Goal: Information Seeking & Learning: Learn about a topic

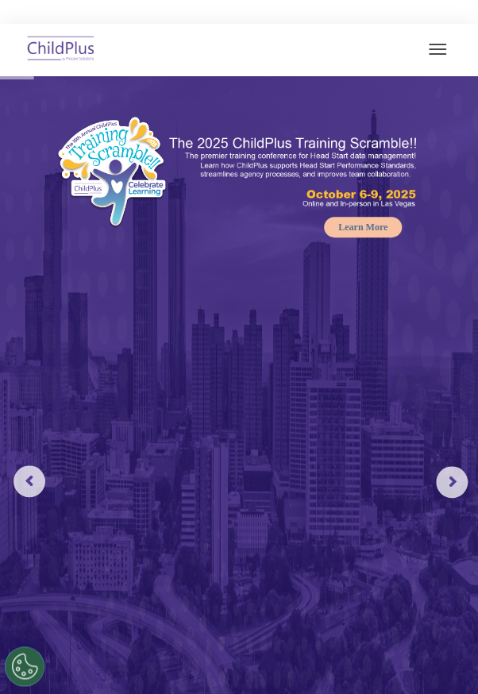
select select "MEDIUM"
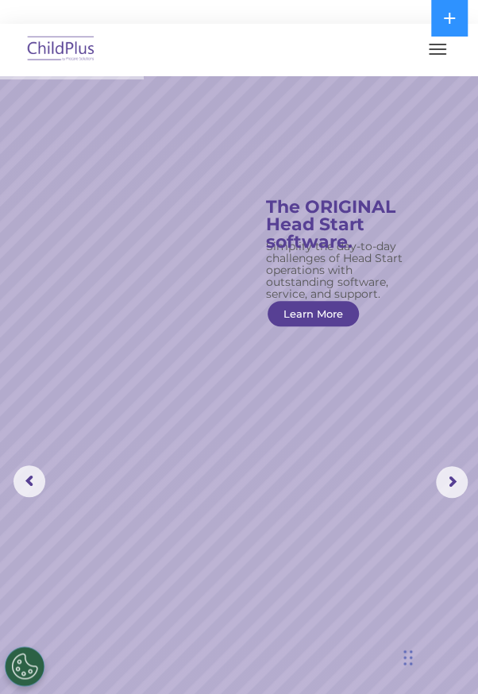
click at [441, 60] on button "button" at bounding box center [437, 49] width 33 height 25
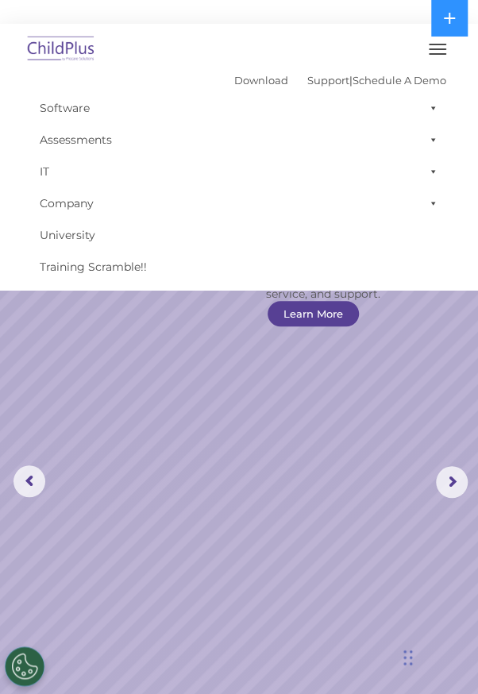
click at [353, 419] on rs-slide "Simplify the day-to-day challenges of Head Start operations with outstanding so…" at bounding box center [239, 481] width 478 height 813
click at [453, 496] on rs-arrow at bounding box center [452, 482] width 32 height 32
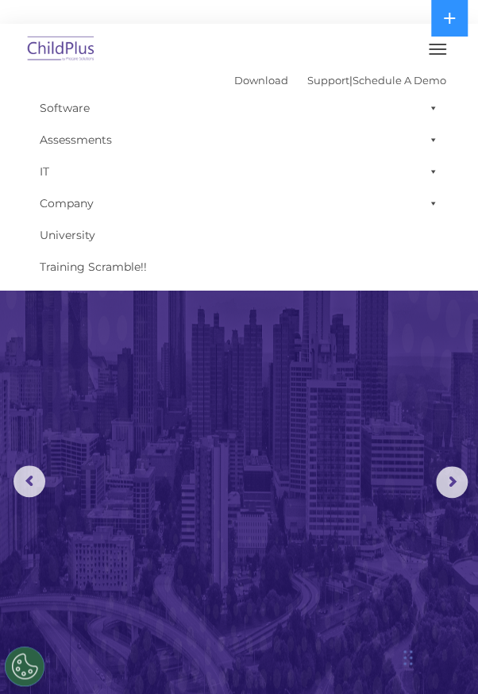
click at [425, 52] on button "button" at bounding box center [437, 49] width 33 height 25
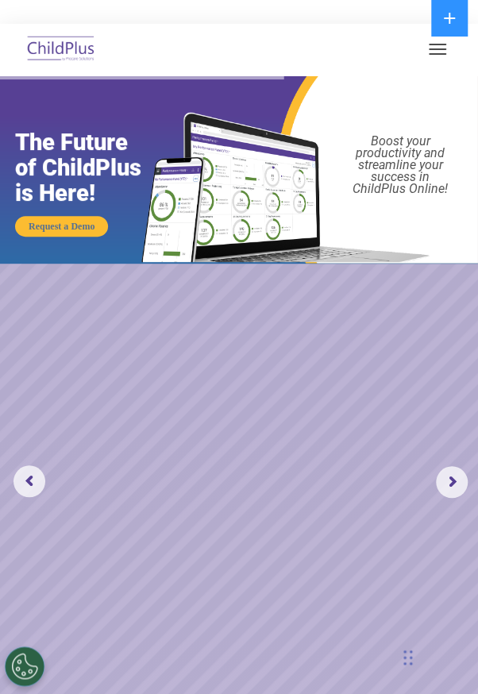
click at [472, 315] on rs-slide "Request a Demo The Future of ChildPlus is Here! Boost your productivity and str…" at bounding box center [239, 481] width 478 height 813
